Goal: Information Seeking & Learning: Learn about a topic

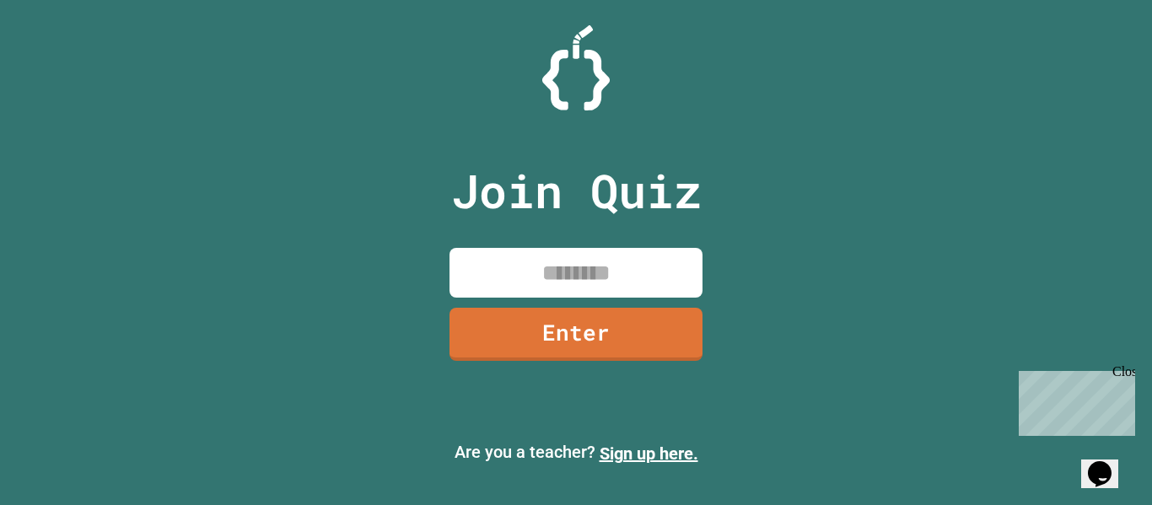
click at [595, 278] on input at bounding box center [575, 273] width 253 height 50
type input "********"
click at [545, 331] on link "Enter" at bounding box center [576, 332] width 252 height 56
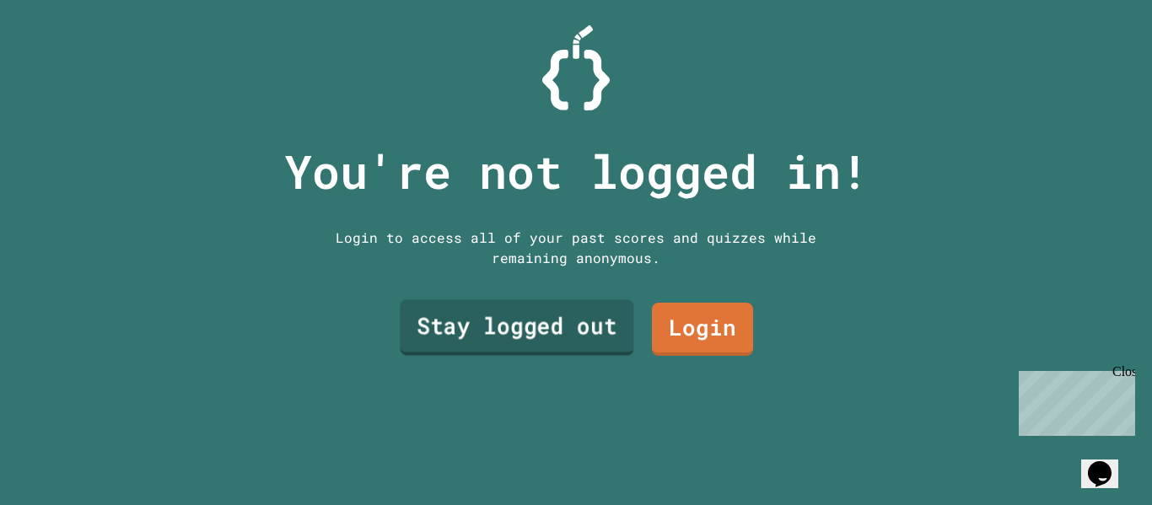
click at [540, 317] on link "Stay logged out" at bounding box center [517, 328] width 234 height 56
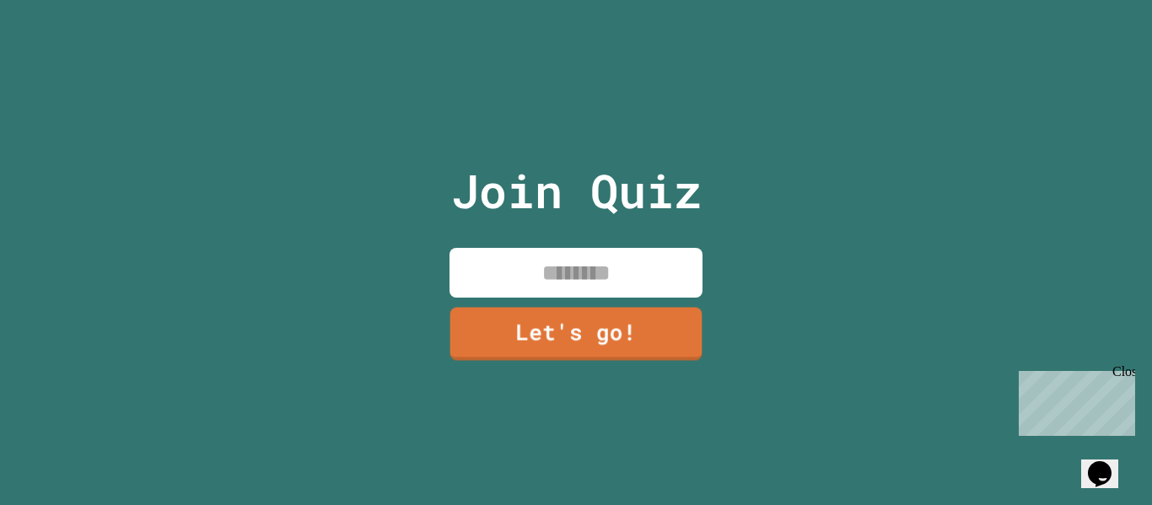
click at [596, 257] on input at bounding box center [575, 273] width 253 height 50
type input "****"
click at [1129, 374] on div "Close" at bounding box center [1122, 374] width 21 height 21
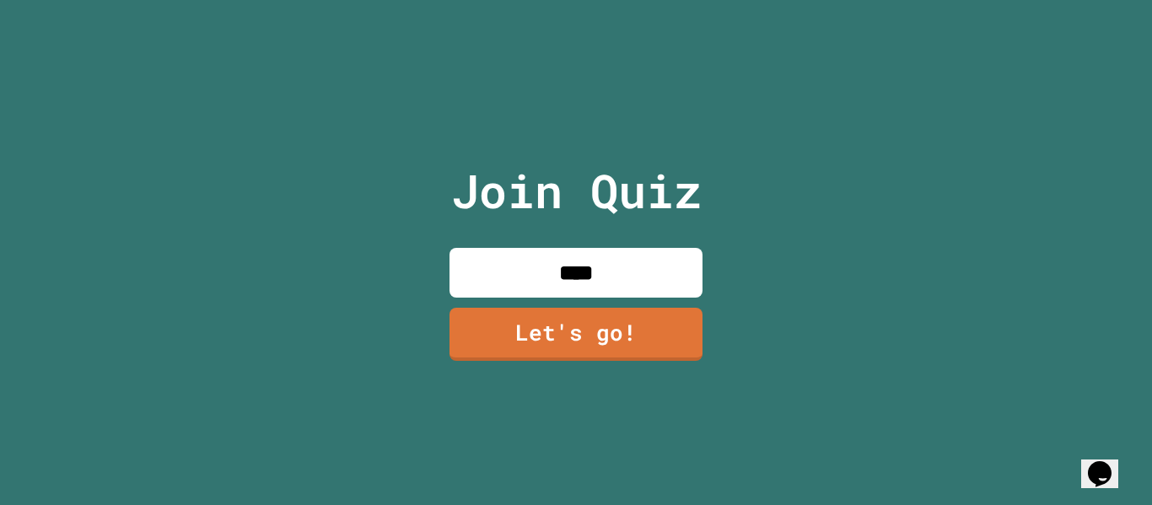
click at [612, 280] on input "****" at bounding box center [575, 273] width 253 height 50
click at [622, 324] on link "Let's go!" at bounding box center [576, 332] width 250 height 56
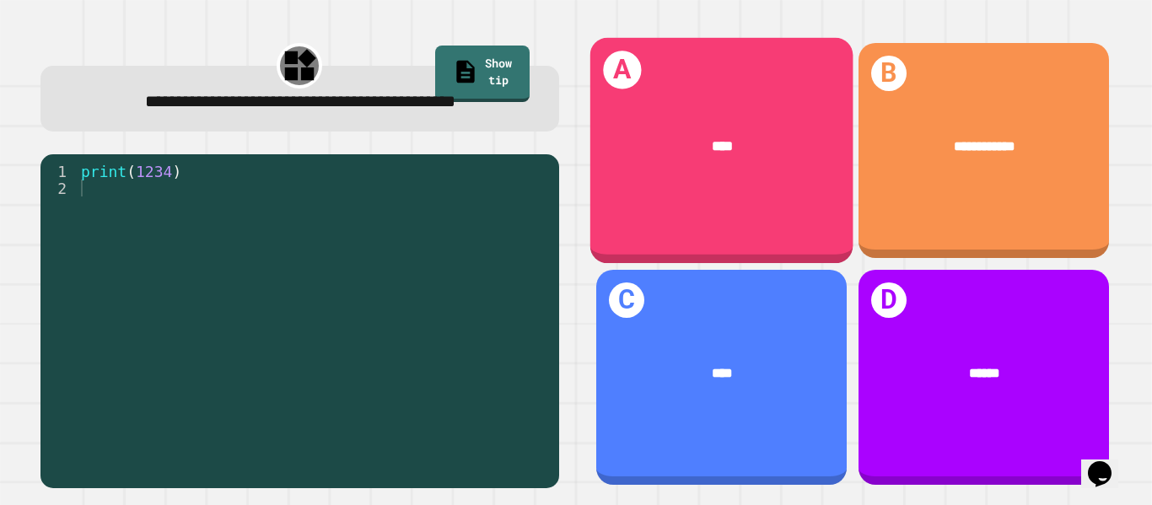
click at [738, 213] on div "A ****" at bounding box center [720, 151] width 263 height 226
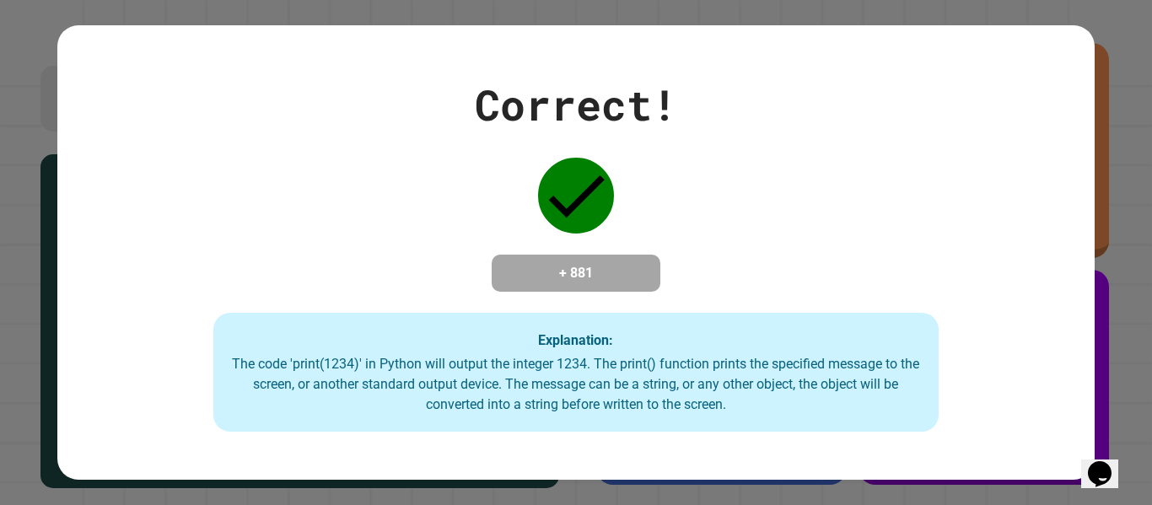
click at [1144, 386] on div "Correct! + 881 Explanation: The code 'print(1234)' in Python will output the in…" at bounding box center [576, 252] width 1152 height 505
click at [1092, 364] on div "Correct! + 881 Explanation: The code 'print(1234)' in Python will output the in…" at bounding box center [575, 252] width 1036 height 359
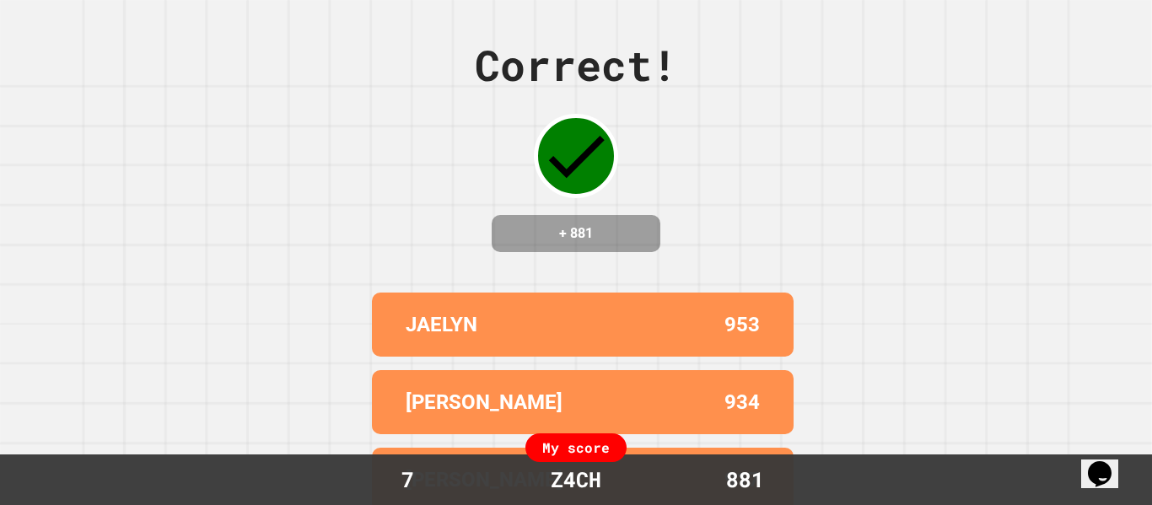
click at [670, 320] on div "JAELYN 953" at bounding box center [583, 325] width 422 height 64
click at [644, 241] on div "+ 881" at bounding box center [576, 233] width 169 height 37
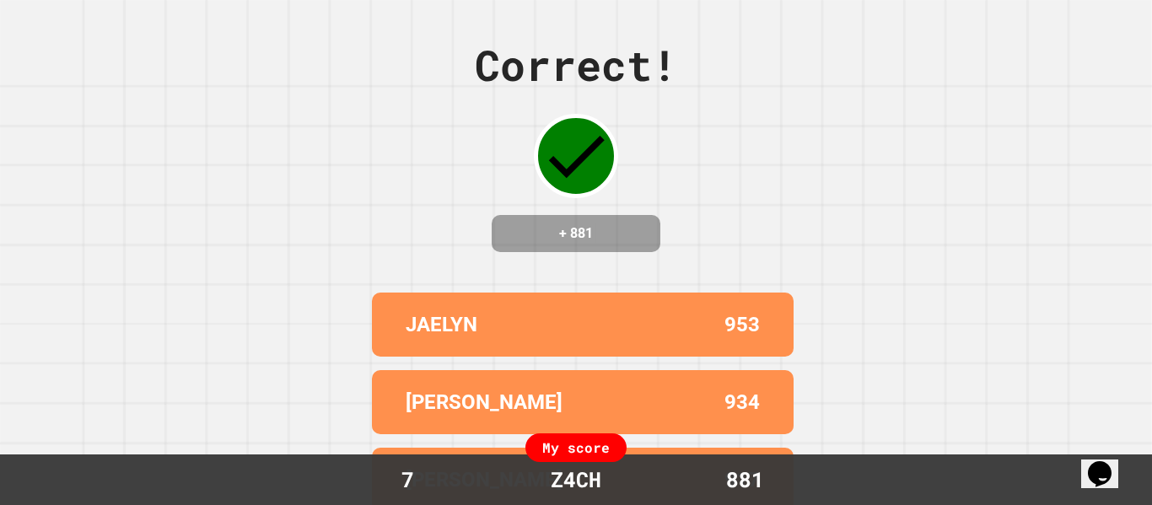
click at [737, 205] on div "Correct! + 881 [PERSON_NAME] 953 [PERSON_NAME] 934 [PERSON_NAME] 917 [PERSON_NA…" at bounding box center [576, 252] width 1152 height 505
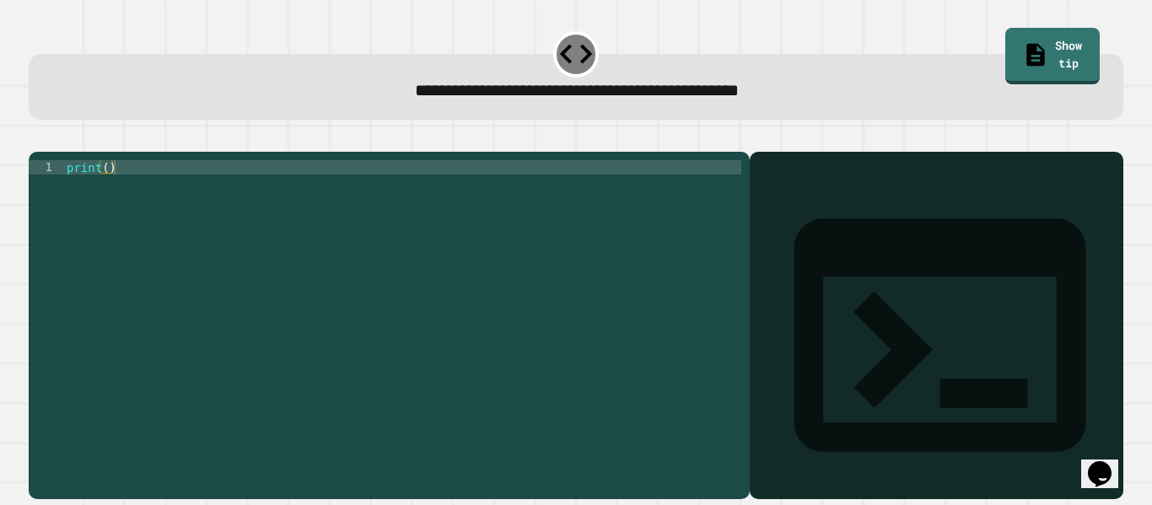
click at [457, 225] on div "print ( )" at bounding box center [402, 317] width 678 height 315
click at [105, 197] on div "print ( )" at bounding box center [402, 317] width 678 height 315
type textarea "**********"
click at [895, 148] on div at bounding box center [576, 142] width 1095 height 20
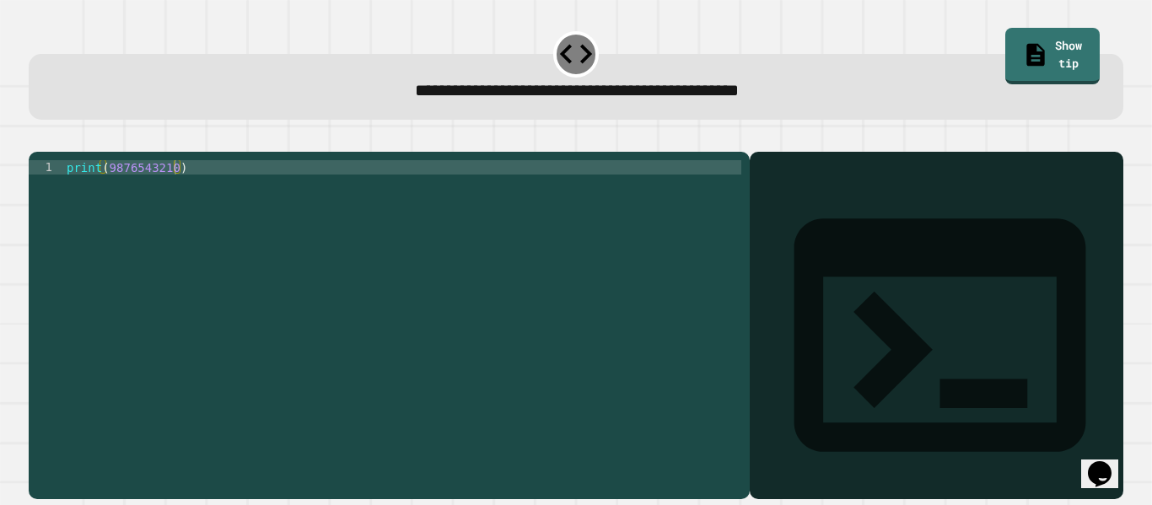
click at [392, 245] on div "print ( 9876543210 )" at bounding box center [402, 317] width 678 height 315
click at [37, 152] on div at bounding box center [576, 142] width 1095 height 20
click at [37, 138] on icon "button" at bounding box center [37, 138] width 0 height 0
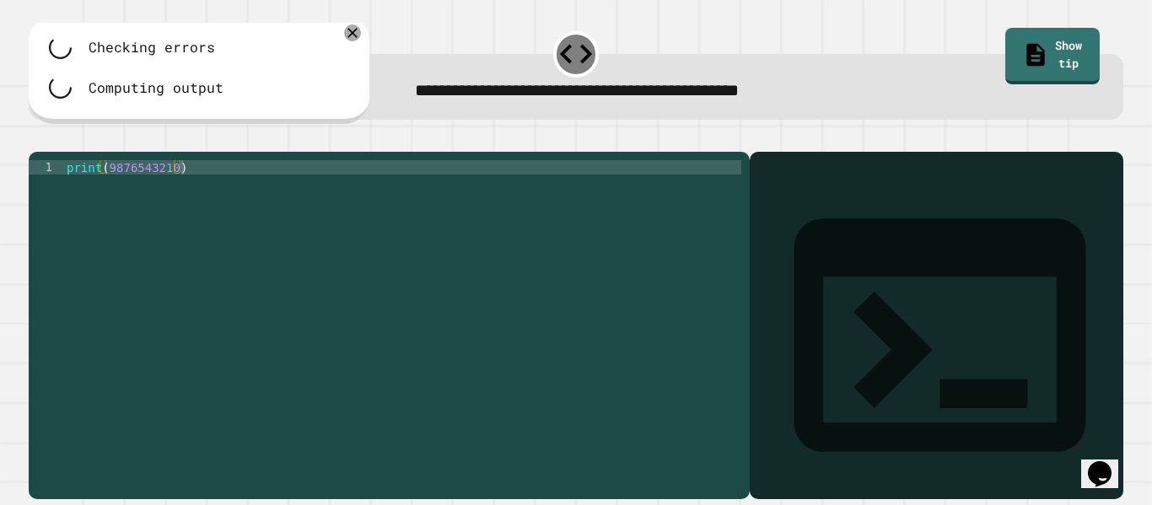
click at [43, 152] on div at bounding box center [576, 142] width 1095 height 20
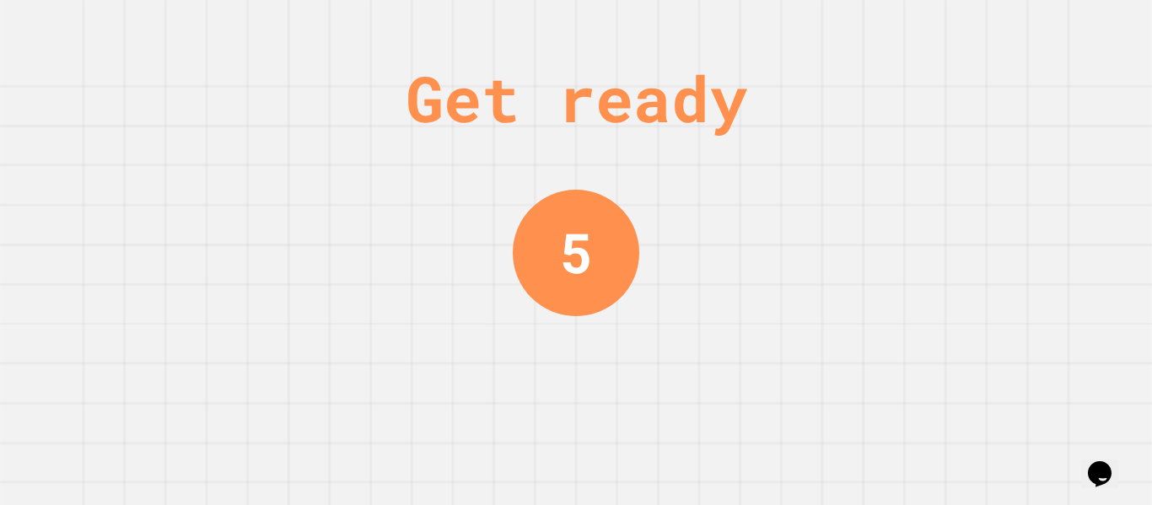
scroll to position [0, 0]
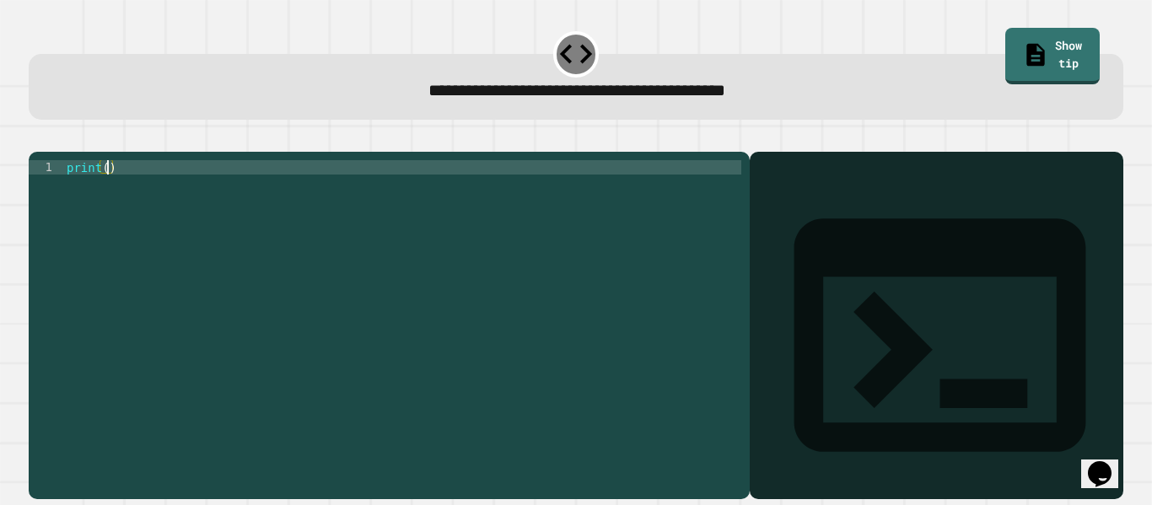
click at [108, 192] on div "print ( )" at bounding box center [402, 317] width 678 height 315
type textarea "*"
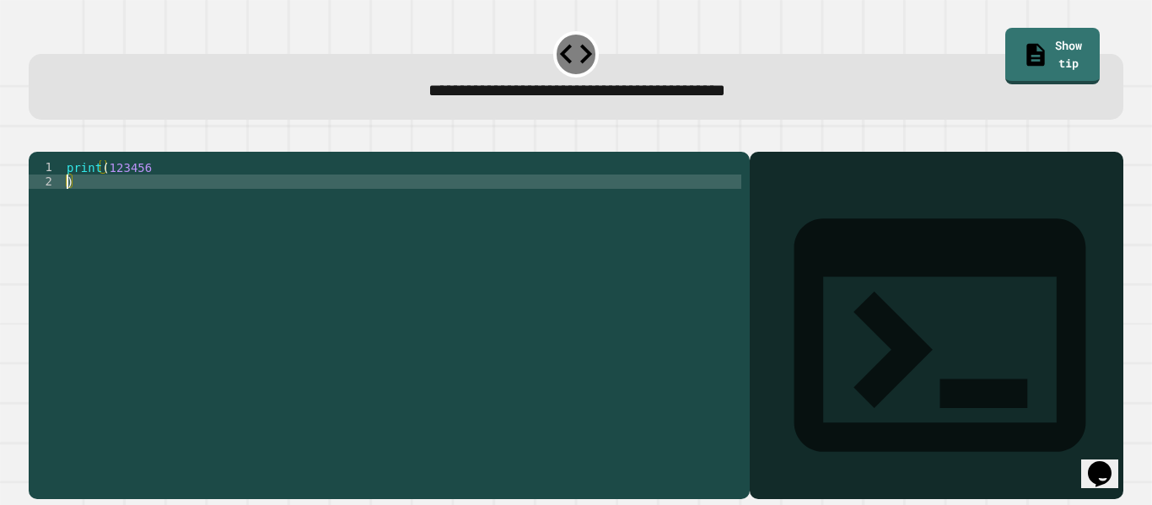
click at [132, 207] on div "print ( 123456 )" at bounding box center [402, 317] width 678 height 315
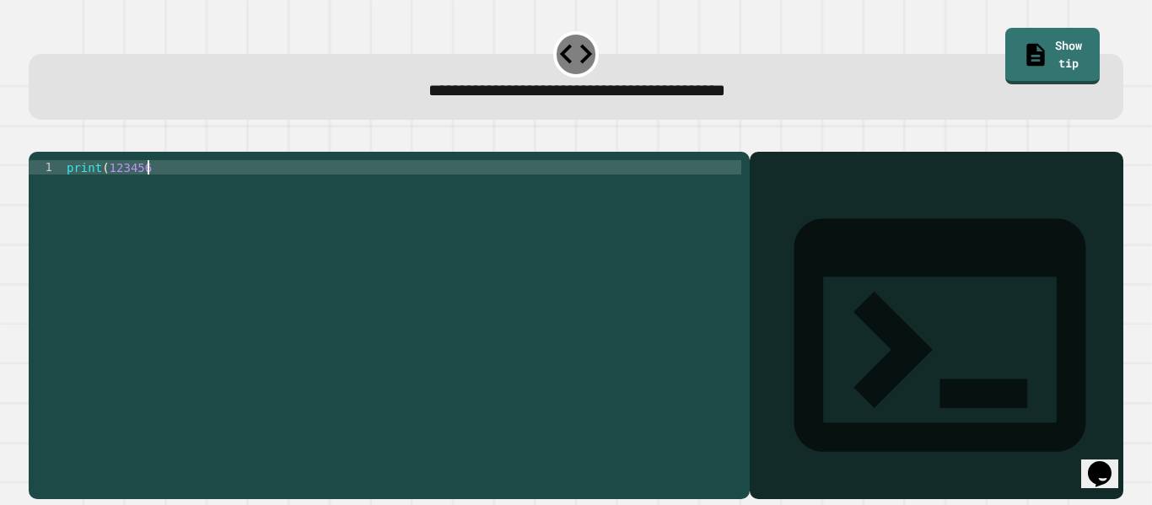
scroll to position [0, 10]
type textarea "**********"
click at [37, 138] on button "button" at bounding box center [37, 138] width 0 height 0
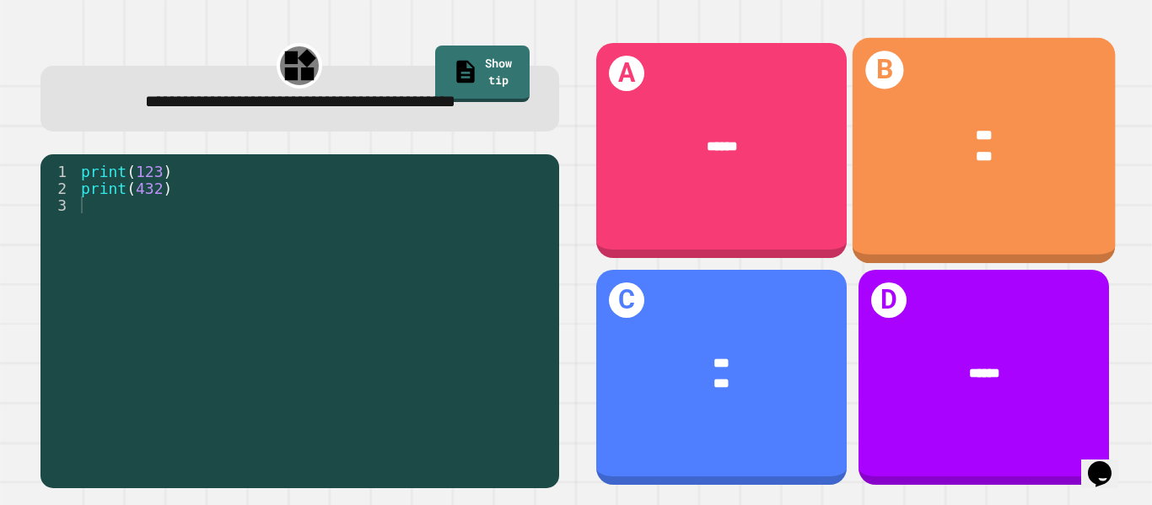
click at [956, 175] on div "*** ***" at bounding box center [983, 146] width 263 height 100
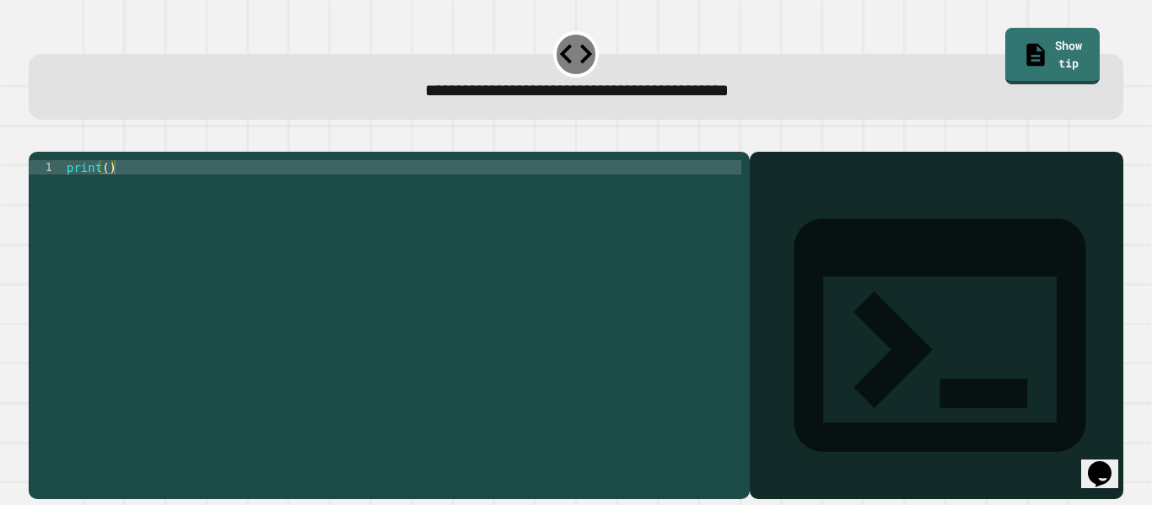
click at [108, 192] on div "print ( )" at bounding box center [402, 317] width 678 height 315
type textarea "**********"
click at [37, 138] on button "button" at bounding box center [37, 138] width 0 height 0
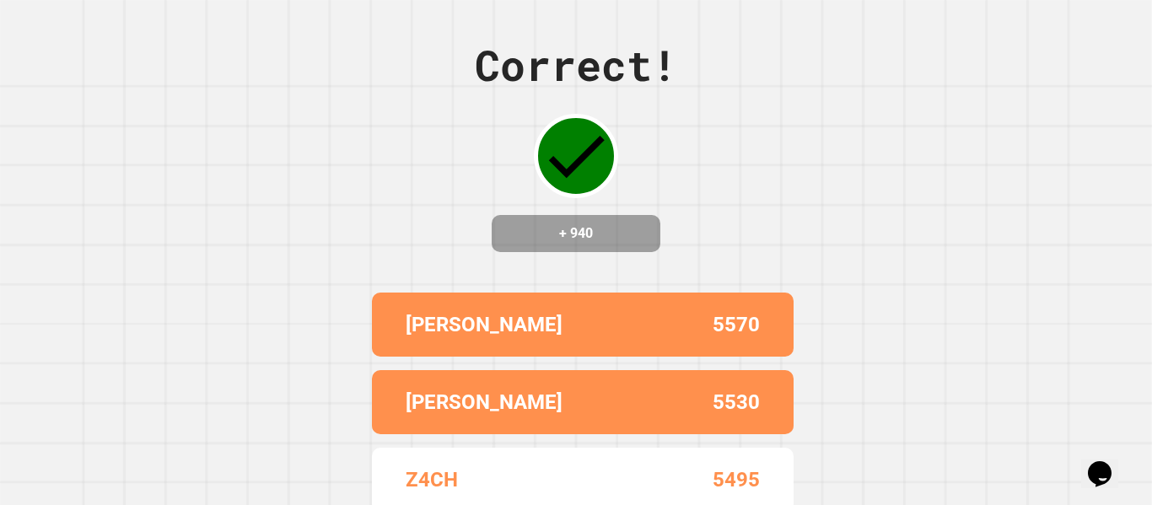
drag, startPoint x: 560, startPoint y: 288, endPoint x: 670, endPoint y: 320, distance: 115.0
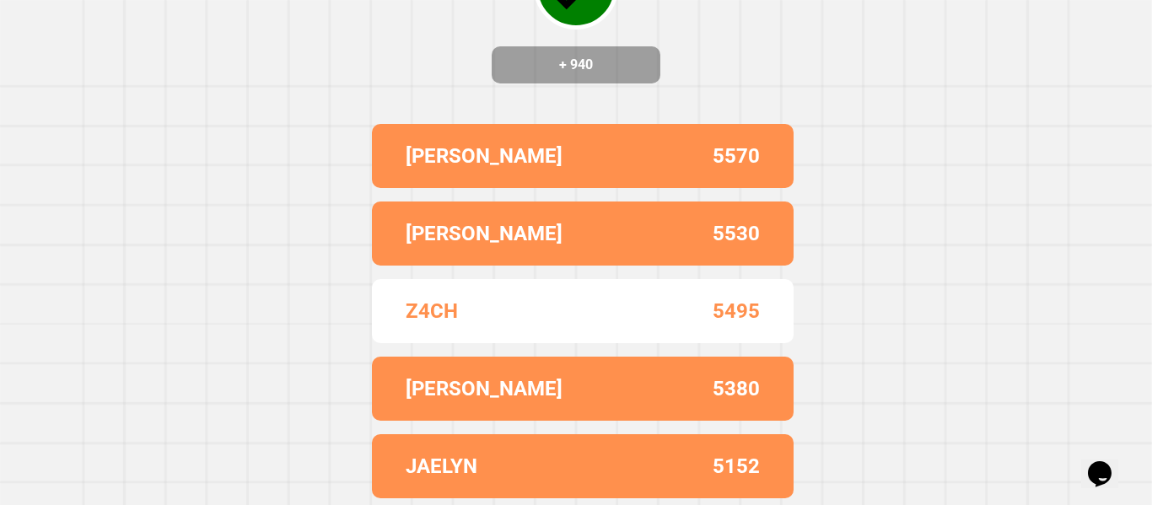
scroll to position [0, 0]
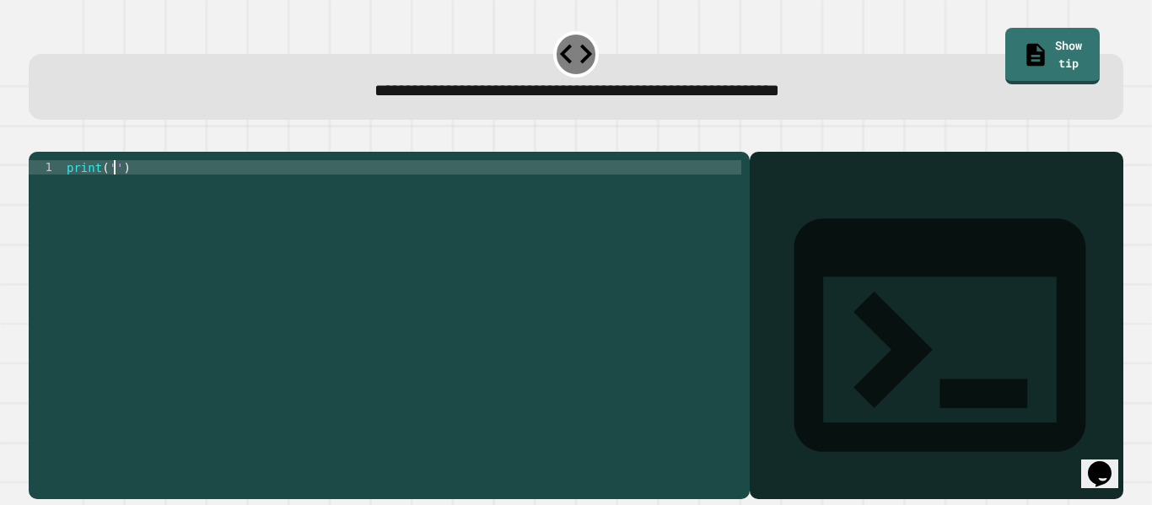
click at [116, 193] on div "print ( '' )" at bounding box center [402, 317] width 678 height 315
click at [37, 138] on icon "button" at bounding box center [37, 138] width 0 height 0
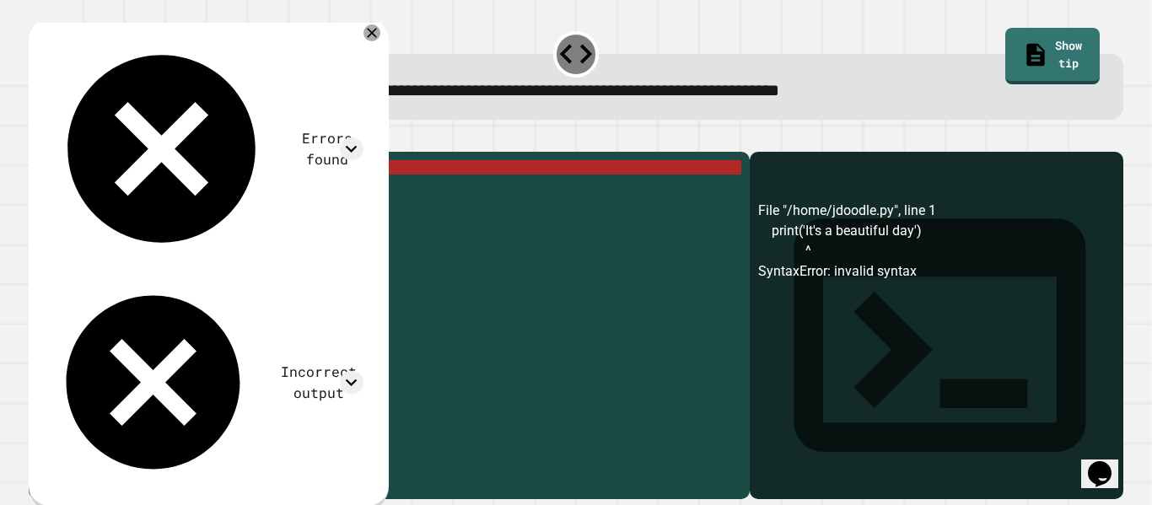
click at [256, 191] on div "print ( 'It' s a beautiful day ')" at bounding box center [402, 317] width 678 height 315
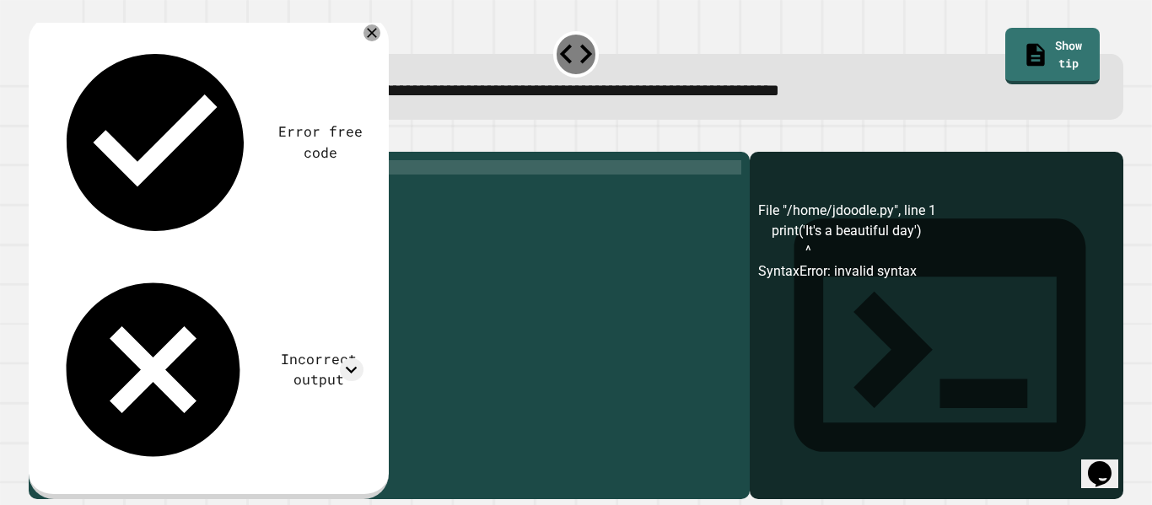
click at [110, 192] on div "print ( 'It' s a beautiful day )" at bounding box center [402, 317] width 678 height 315
click at [116, 194] on div "print ( 'It' s a beautiful day )" at bounding box center [402, 317] width 678 height 315
click at [37, 138] on button "button" at bounding box center [37, 138] width 0 height 0
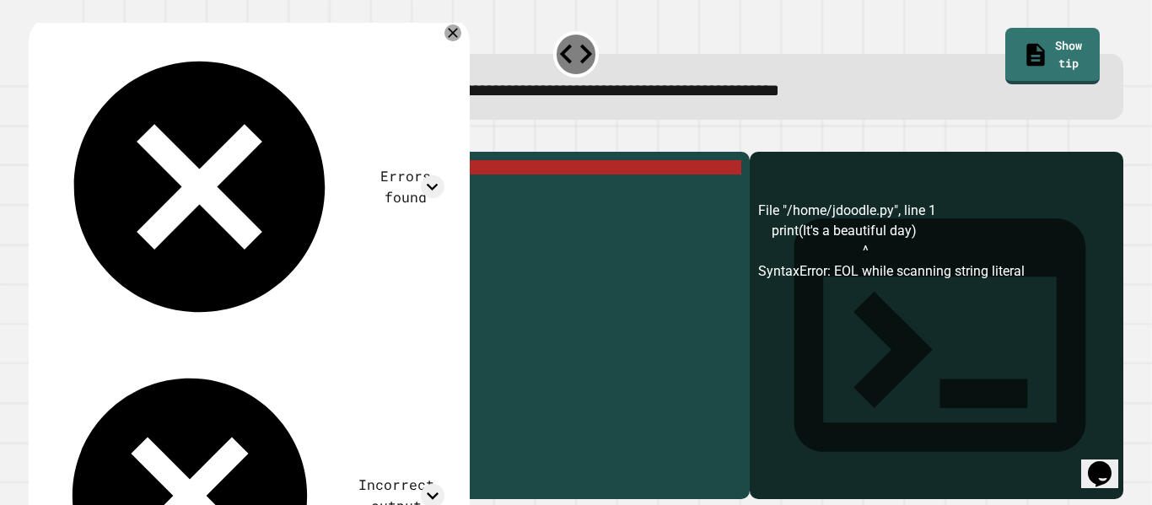
click at [503, 152] on div at bounding box center [576, 142] width 1095 height 20
click at [457, 34] on icon at bounding box center [453, 33] width 12 height 12
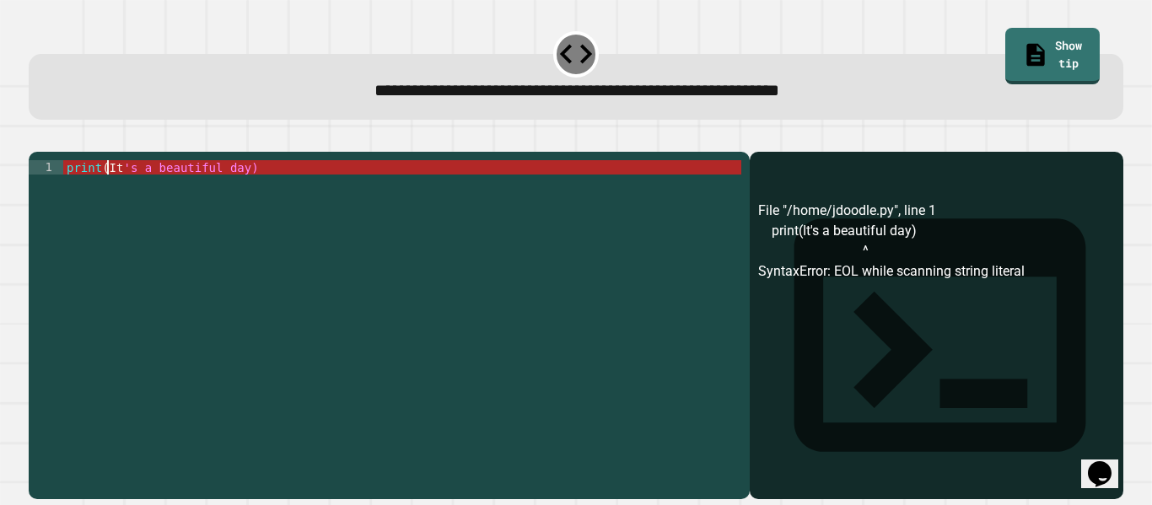
click at [106, 192] on div "print ( It 's a beautiful day)" at bounding box center [402, 317] width 678 height 315
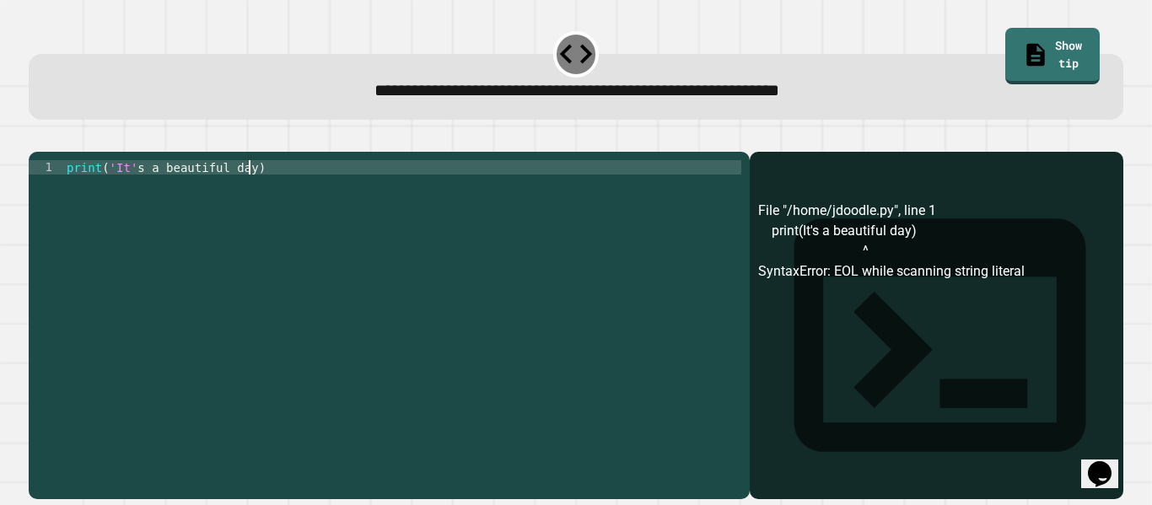
click at [250, 192] on div "print ( 'It' s a beautiful day )" at bounding box center [402, 317] width 678 height 315
click at [1032, 37] on link "Show tip" at bounding box center [1052, 53] width 89 height 59
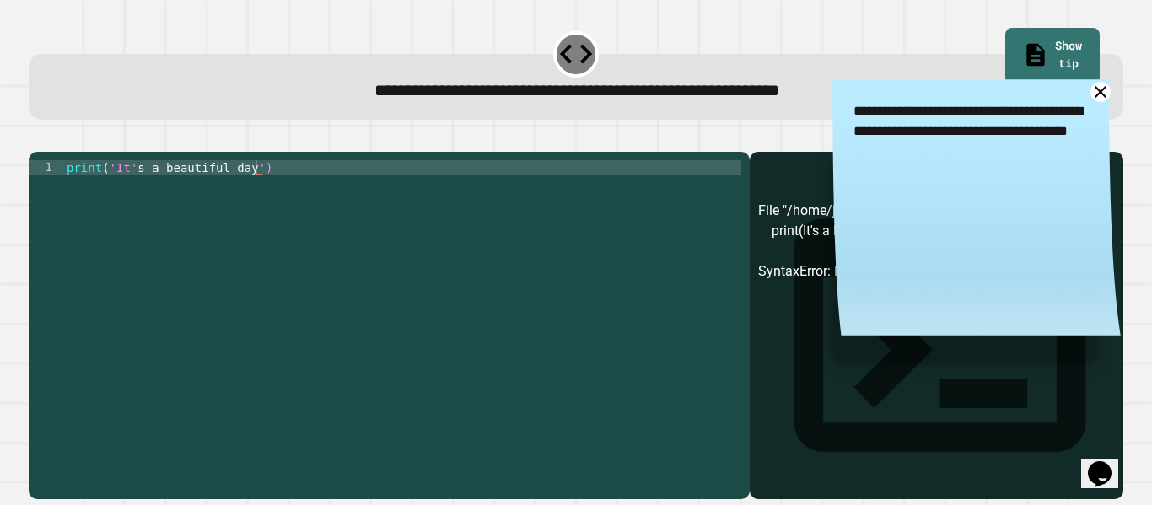
click at [1106, 92] on icon at bounding box center [1100, 92] width 21 height 21
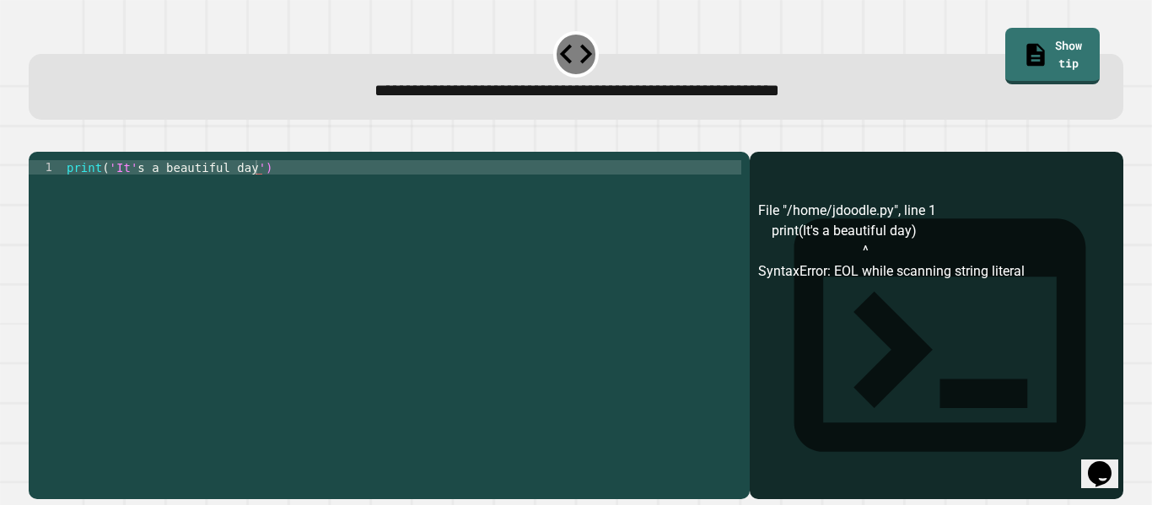
click at [310, 198] on div "print ( 'It' s a beautiful day ')" at bounding box center [402, 317] width 678 height 315
click at [99, 190] on div "print ( 'It' s a beautiful day ')" at bounding box center [402, 317] width 678 height 315
click at [134, 190] on div "print ( 'It' s a beautiful day ')" at bounding box center [402, 317] width 678 height 315
click at [37, 138] on icon "button" at bounding box center [37, 138] width 0 height 0
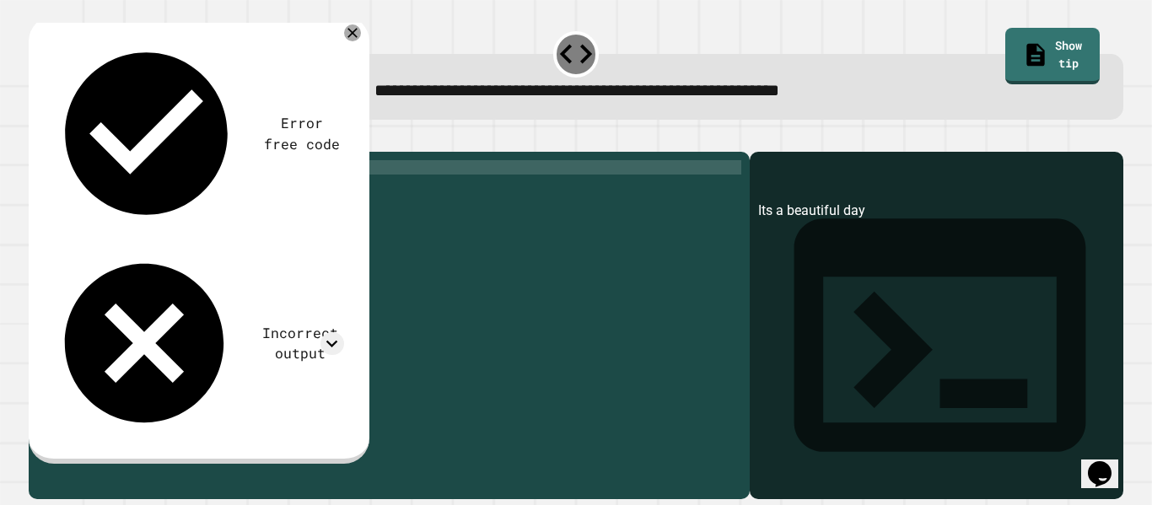
click at [114, 193] on div "print ( 'Its a beautiful day' )" at bounding box center [402, 317] width 678 height 315
click at [129, 194] on div "print ( 'Its a beautiful day' )" at bounding box center [402, 317] width 678 height 315
type textarea "**********"
click at [37, 138] on button "button" at bounding box center [37, 138] width 0 height 0
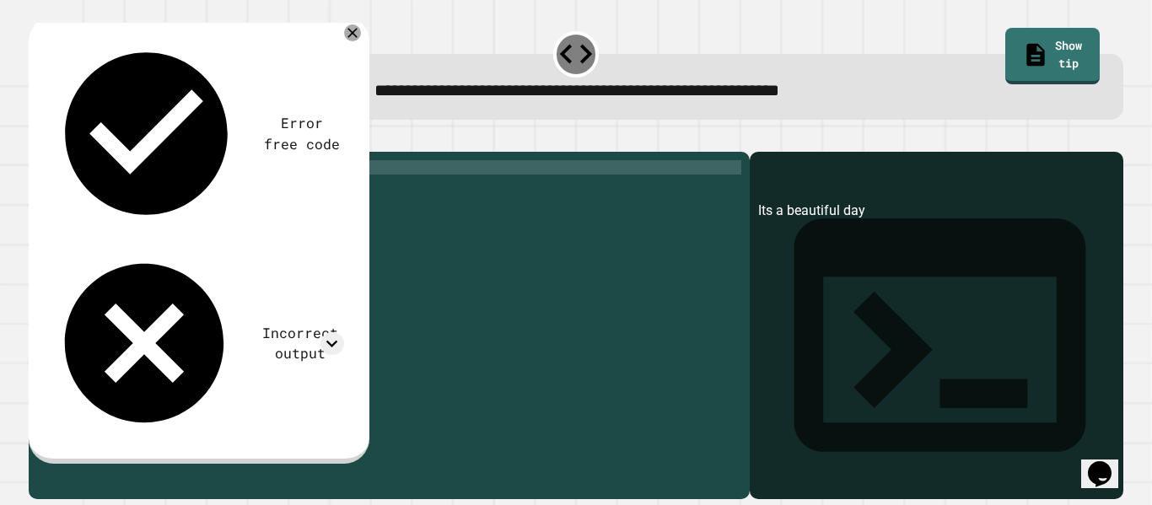
click at [266, 194] on div "print ( 'Its a beautiful day' )" at bounding box center [402, 317] width 678 height 315
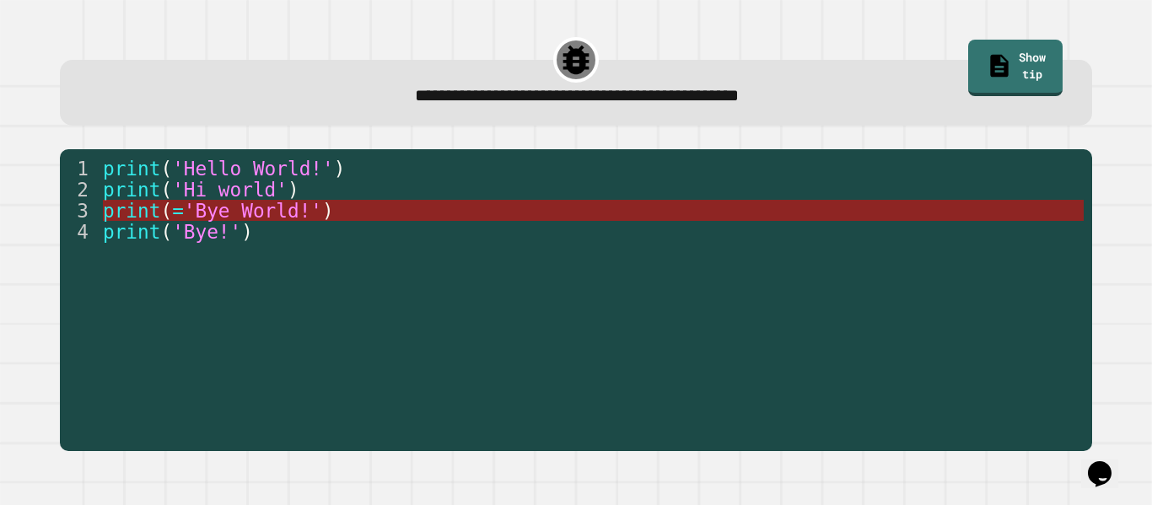
click at [263, 218] on span "'Bye World!'" at bounding box center [253, 211] width 138 height 22
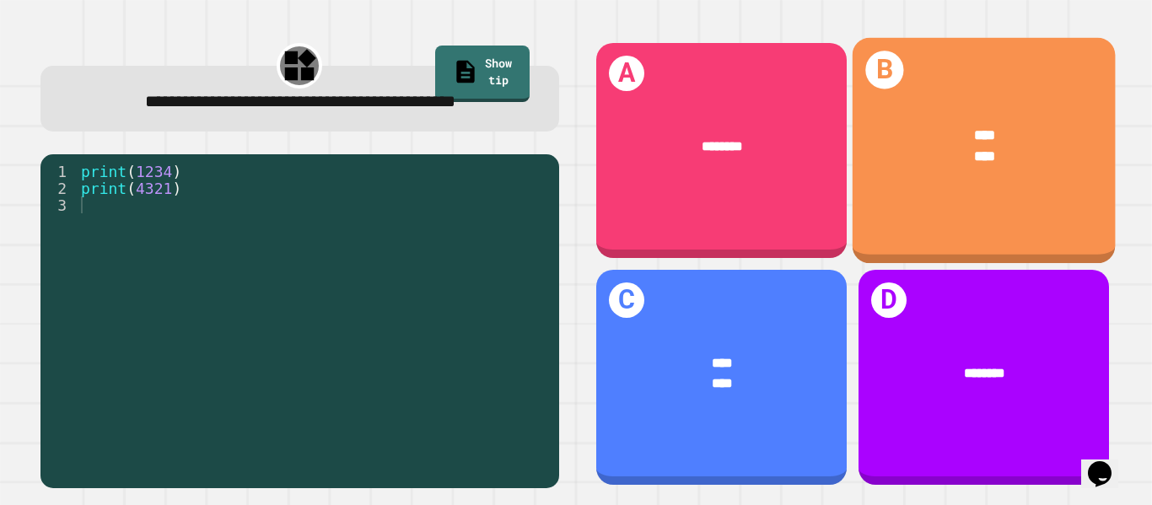
click at [994, 194] on div "**** ****" at bounding box center [983, 146] width 263 height 100
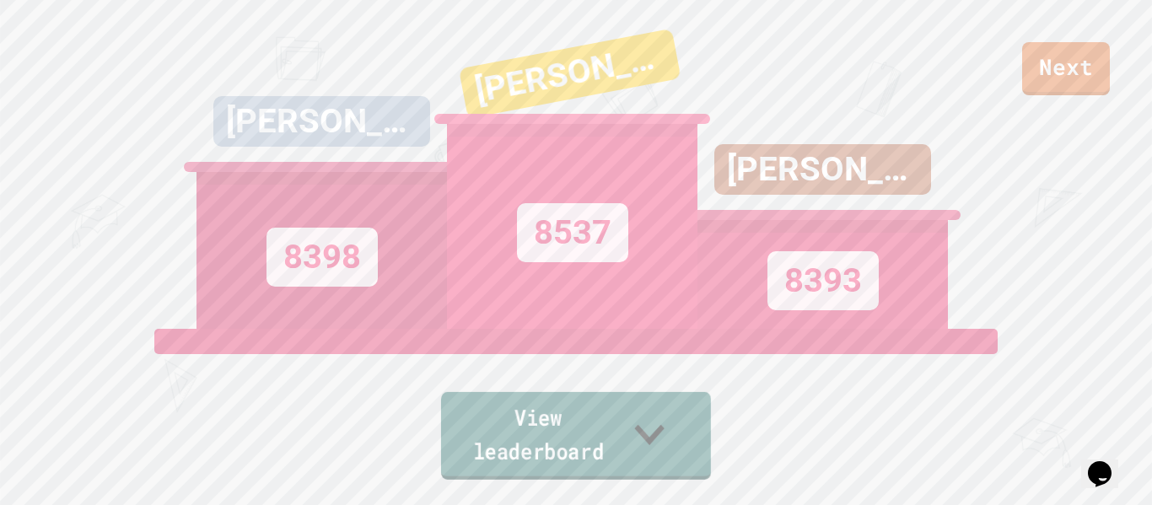
click at [600, 472] on link "View leaderboard" at bounding box center [576, 436] width 270 height 88
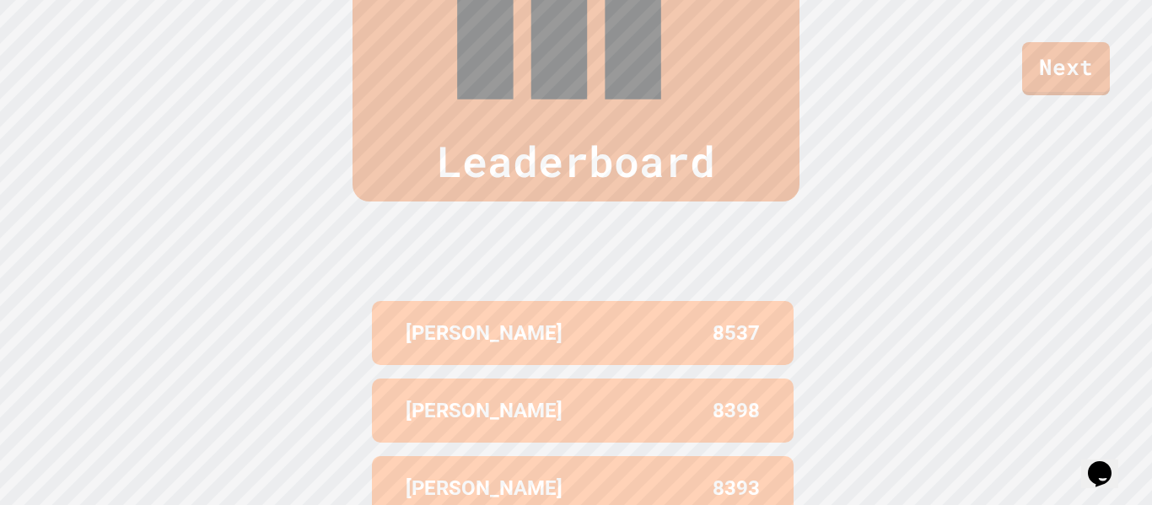
scroll to position [0, 0]
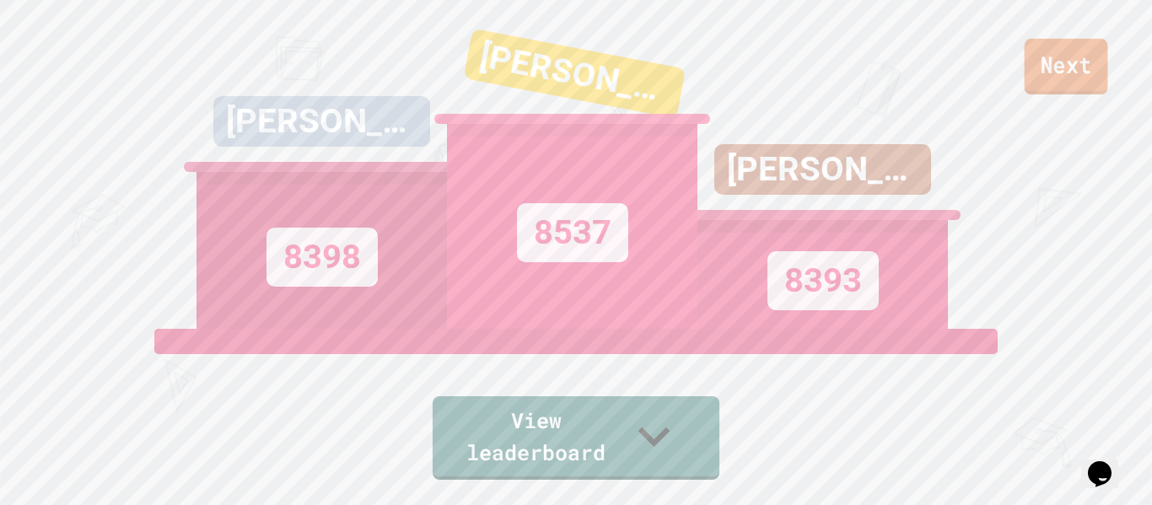
click at [1104, 70] on link "Next" at bounding box center [1066, 67] width 83 height 56
